Goal: Task Accomplishment & Management: Manage account settings

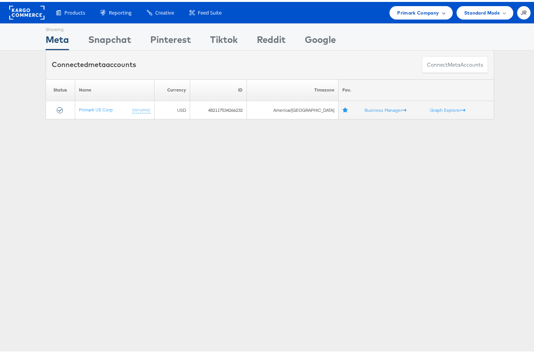
click at [404, 11] on span "Primark Company" at bounding box center [418, 11] width 42 height 8
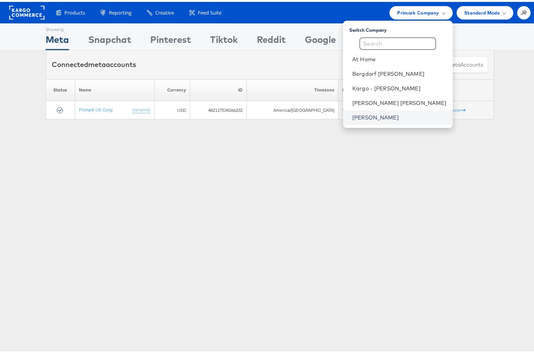
click at [402, 119] on link "[PERSON_NAME]" at bounding box center [399, 116] width 94 height 8
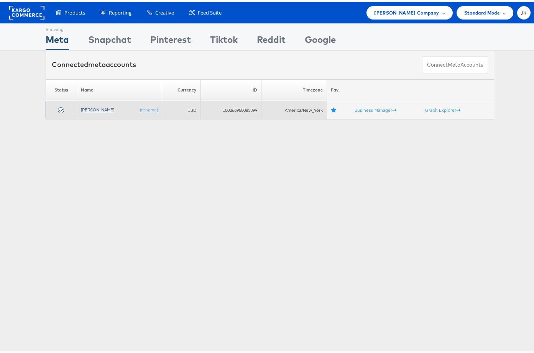
click at [86, 107] on link "[PERSON_NAME]" at bounding box center [97, 108] width 33 height 6
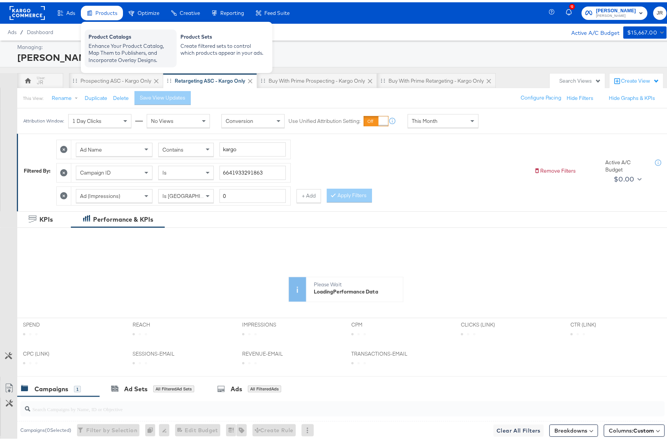
click at [118, 53] on div "Enhance Your Product Catalog, Map Them to Publishers, and Incorporate Overlay D…" at bounding box center [130, 50] width 84 height 21
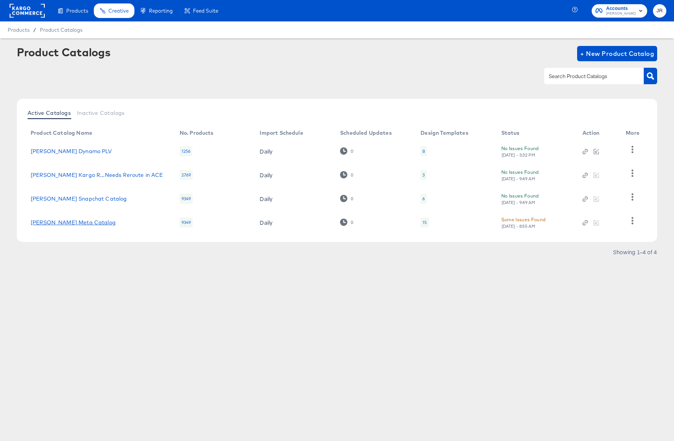
click at [87, 223] on link "Steve Madden Meta Catalog" at bounding box center [73, 223] width 85 height 6
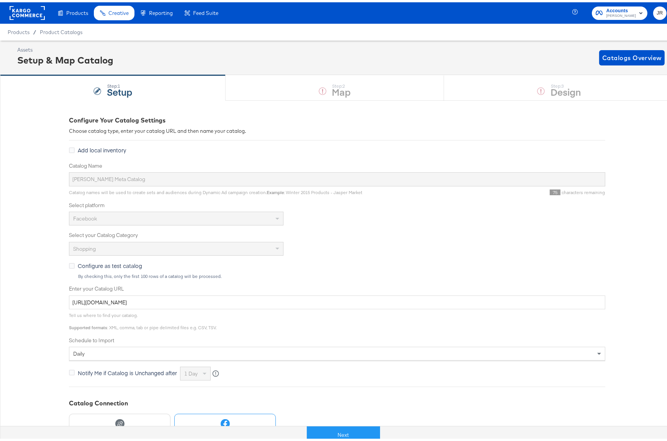
drag, startPoint x: 341, startPoint y: 437, endPoint x: 353, endPoint y: 414, distance: 26.0
click at [341, 437] on button "Next" at bounding box center [343, 432] width 73 height 17
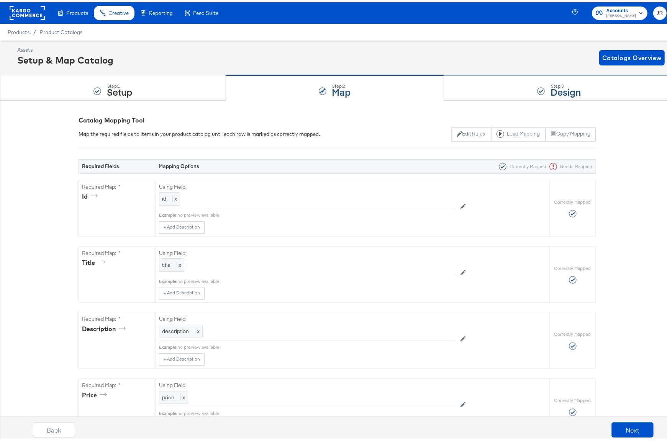
click at [494, 88] on div "Step: 3 Design" at bounding box center [559, 85] width 230 height 25
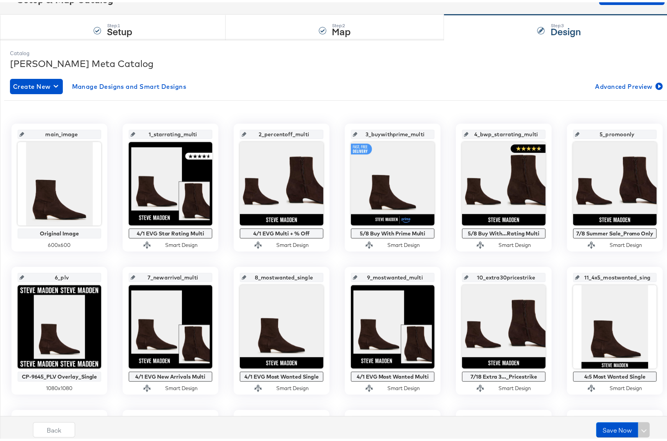
scroll to position [77, 0]
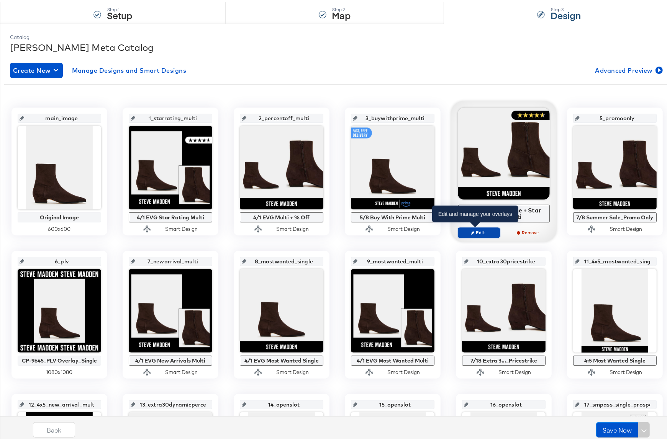
click at [483, 231] on span "Edit" at bounding box center [478, 231] width 35 height 6
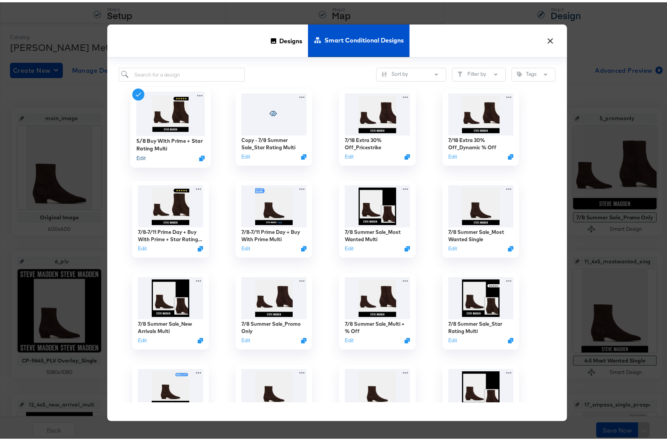
click at [142, 156] on button "Edit" at bounding box center [140, 155] width 9 height 7
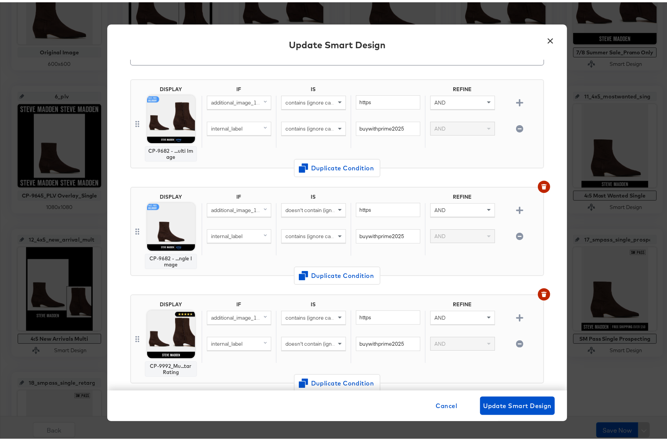
scroll to position [0, 0]
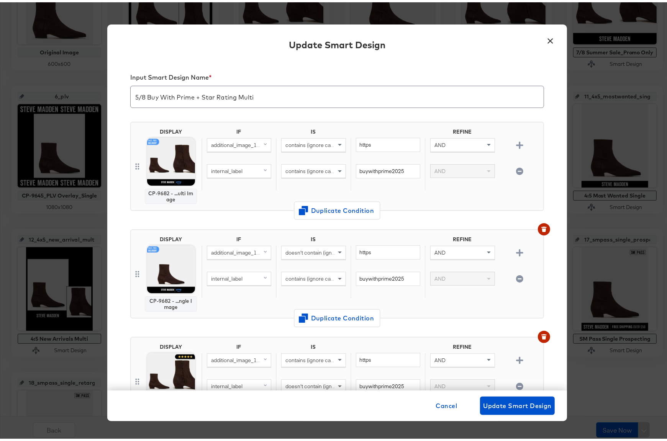
drag, startPoint x: 551, startPoint y: 38, endPoint x: 539, endPoint y: 45, distance: 13.2
click at [550, 38] on button "×" at bounding box center [551, 37] width 14 height 14
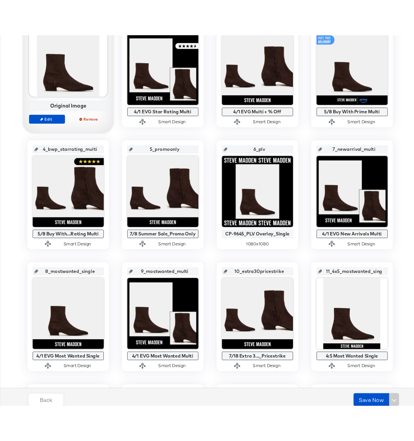
scroll to position [203, 0]
